Goal: Navigation & Orientation: Find specific page/section

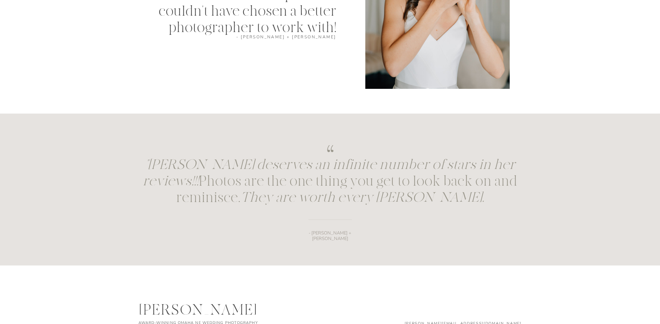
scroll to position [713, 0]
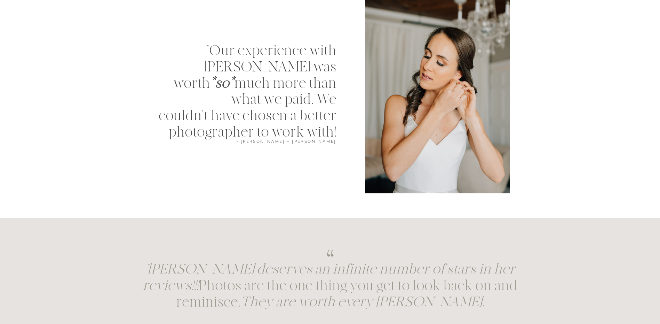
click at [415, 148] on div at bounding box center [438, 96] width 144 height 194
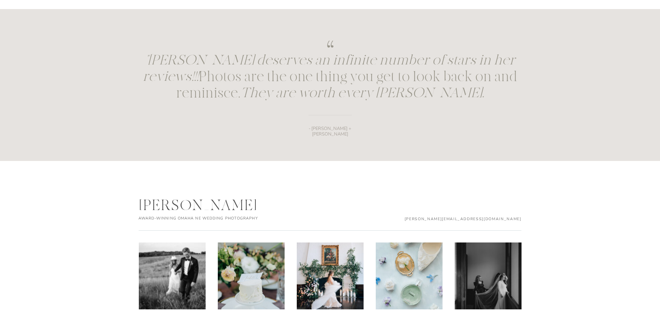
scroll to position [1026, 0]
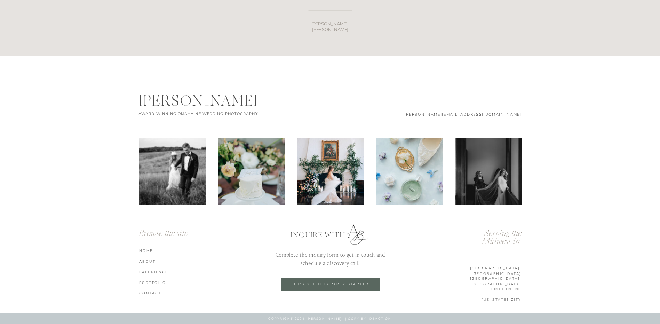
click at [488, 170] on img at bounding box center [488, 171] width 67 height 67
click at [142, 248] on nav "HOME" at bounding box center [173, 250] width 69 height 5
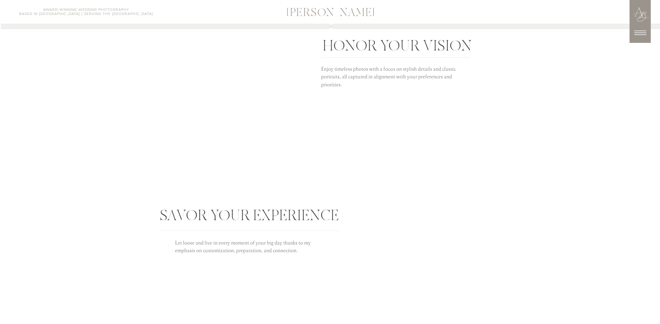
scroll to position [1253, 0]
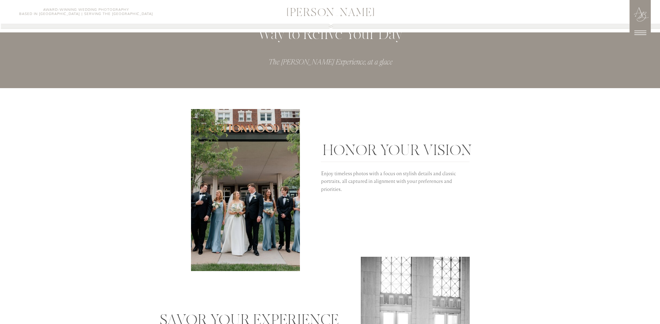
click at [355, 144] on h3 "HONOR YOUR VISION" at bounding box center [397, 150] width 152 height 15
click at [353, 184] on p "Enjoy timeless photos with a focus on stylish details and classic portraits, al…" at bounding box center [395, 184] width 149 height 28
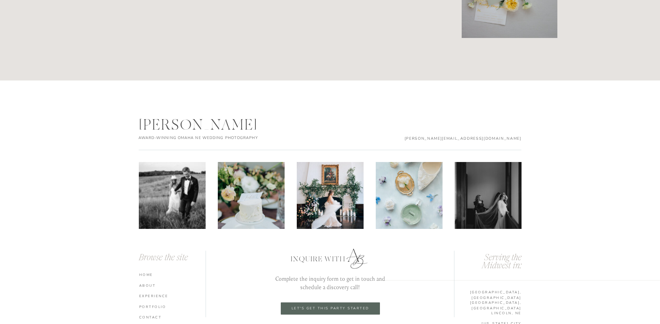
scroll to position [3644, 0]
